Goal: Transaction & Acquisition: Purchase product/service

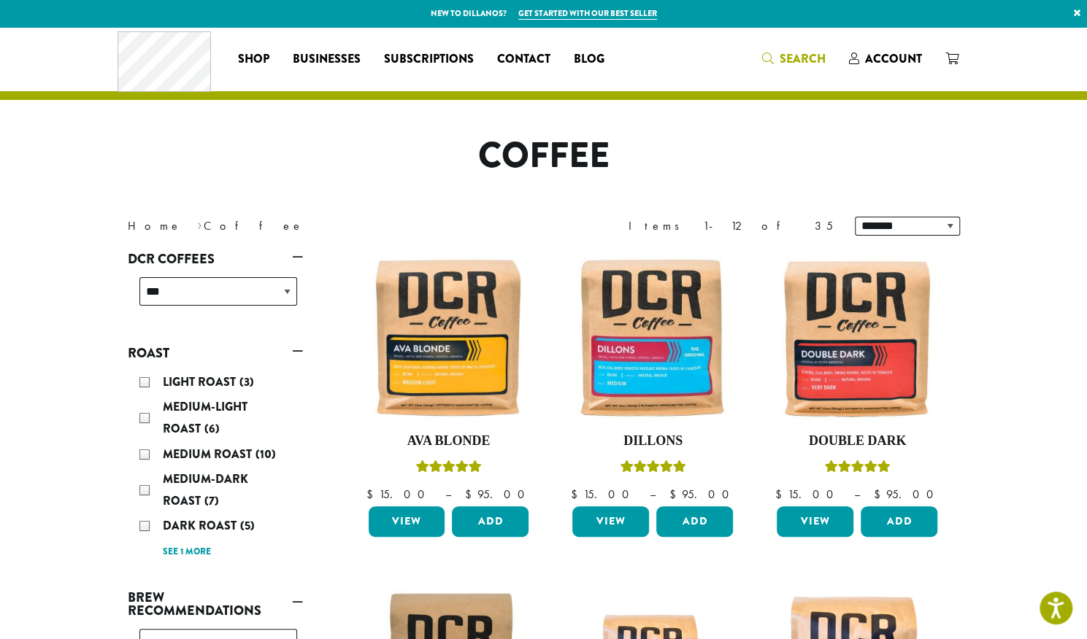
click at [798, 59] on span "Search" at bounding box center [803, 58] width 46 height 17
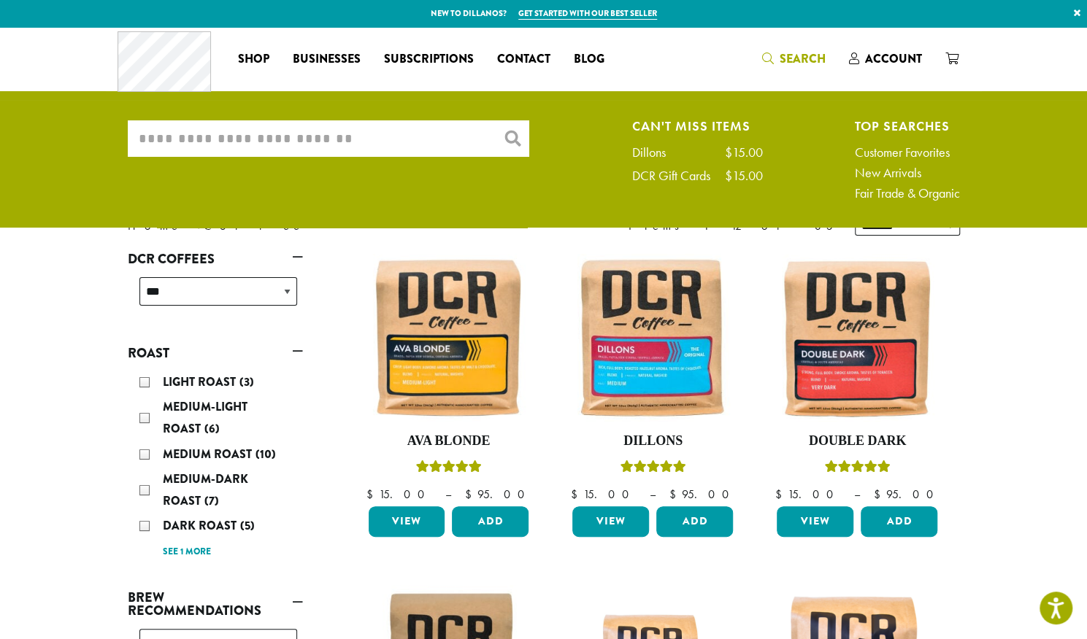
click at [276, 147] on input "What are you searching for?" at bounding box center [328, 138] width 401 height 36
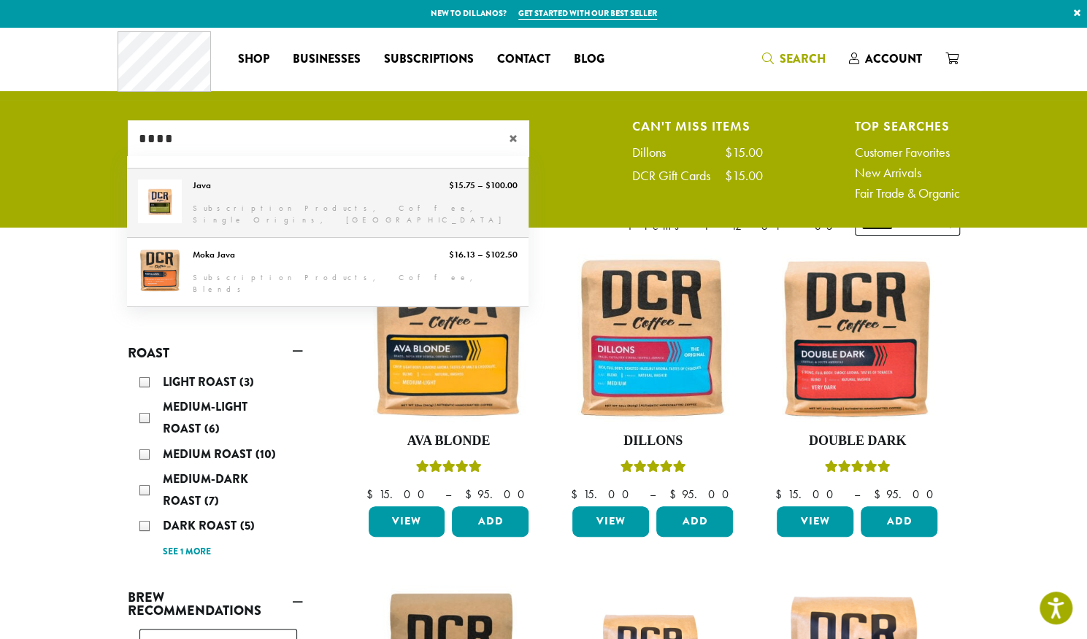
type input "****"
click at [363, 217] on link "Java" at bounding box center [327, 203] width 401 height 69
